Goal: Task Accomplishment & Management: Manage account settings

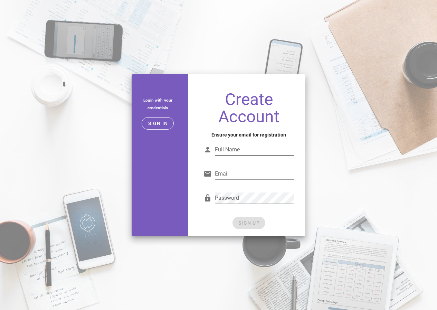
click at [241, 150] on input "Full Name" at bounding box center [254, 149] width 79 height 11
type input "[PERSON_NAME]"
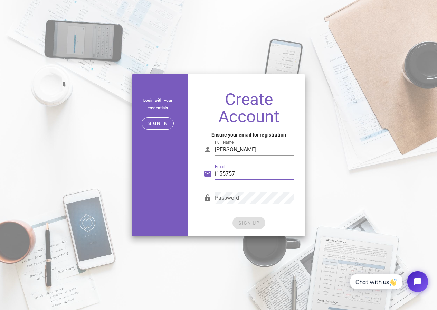
type input "[EMAIL_ADDRESS][DOMAIN_NAME]"
click at [201, 193] on div "Password" at bounding box center [248, 201] width 99 height 28
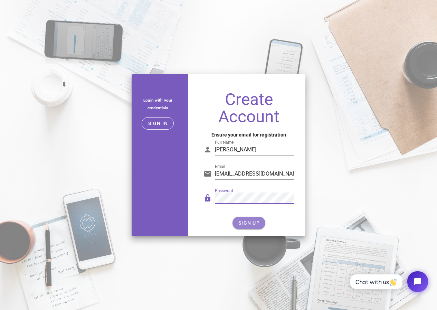
click at [252, 218] on button "SIGN UP" at bounding box center [249, 223] width 33 height 12
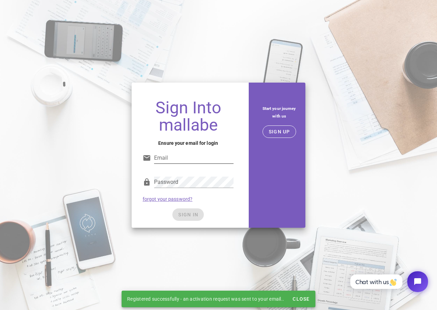
click at [194, 157] on input "Email" at bounding box center [193, 157] width 79 height 11
type input "[EMAIL_ADDRESS][DOMAIN_NAME]"
click at [162, 174] on div "Password" at bounding box center [188, 183] width 91 height 23
click at [162, 178] on div "Password" at bounding box center [193, 182] width 79 height 11
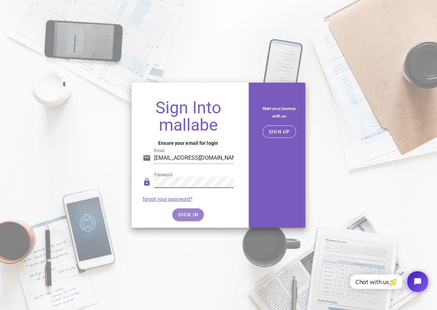
click at [196, 218] on button "SIGN IN" at bounding box center [187, 214] width 31 height 12
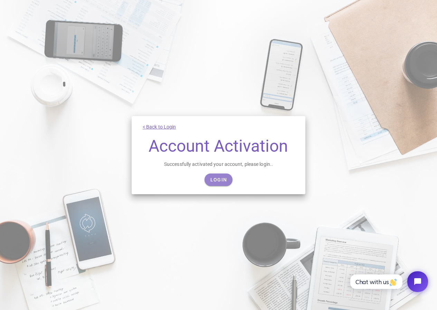
click at [214, 182] on span "Login" at bounding box center [218, 180] width 17 height 6
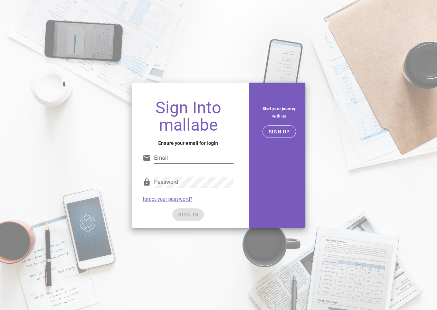
drag, startPoint x: 184, startPoint y: 166, endPoint x: 185, endPoint y: 158, distance: 8.4
click at [184, 165] on div "Email" at bounding box center [193, 161] width 79 height 19
click at [185, 158] on input "Email" at bounding box center [193, 157] width 79 height 11
type input "i155757@dac.unicamp.br"
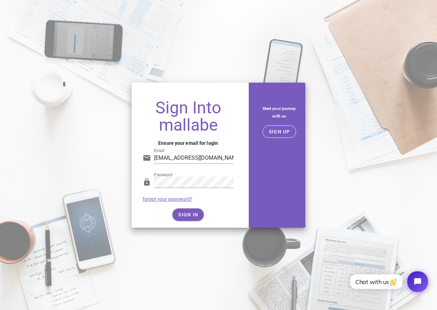
click at [207, 212] on div "SIGN IN" at bounding box center [188, 214] width 91 height 12
click at [190, 214] on span "SIGN IN" at bounding box center [188, 215] width 20 height 6
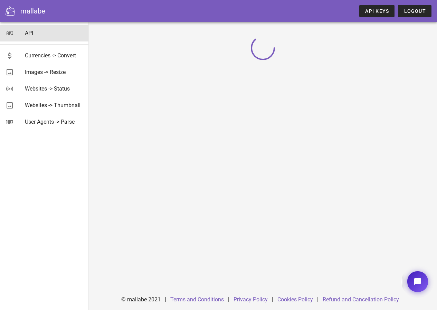
click at [27, 34] on div "API" at bounding box center [54, 33] width 58 height 7
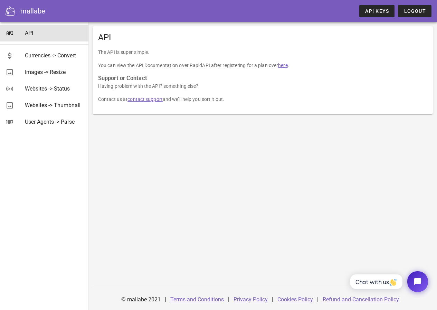
click at [285, 65] on link "here" at bounding box center [282, 66] width 9 height 6
